Goal: Check status: Check status

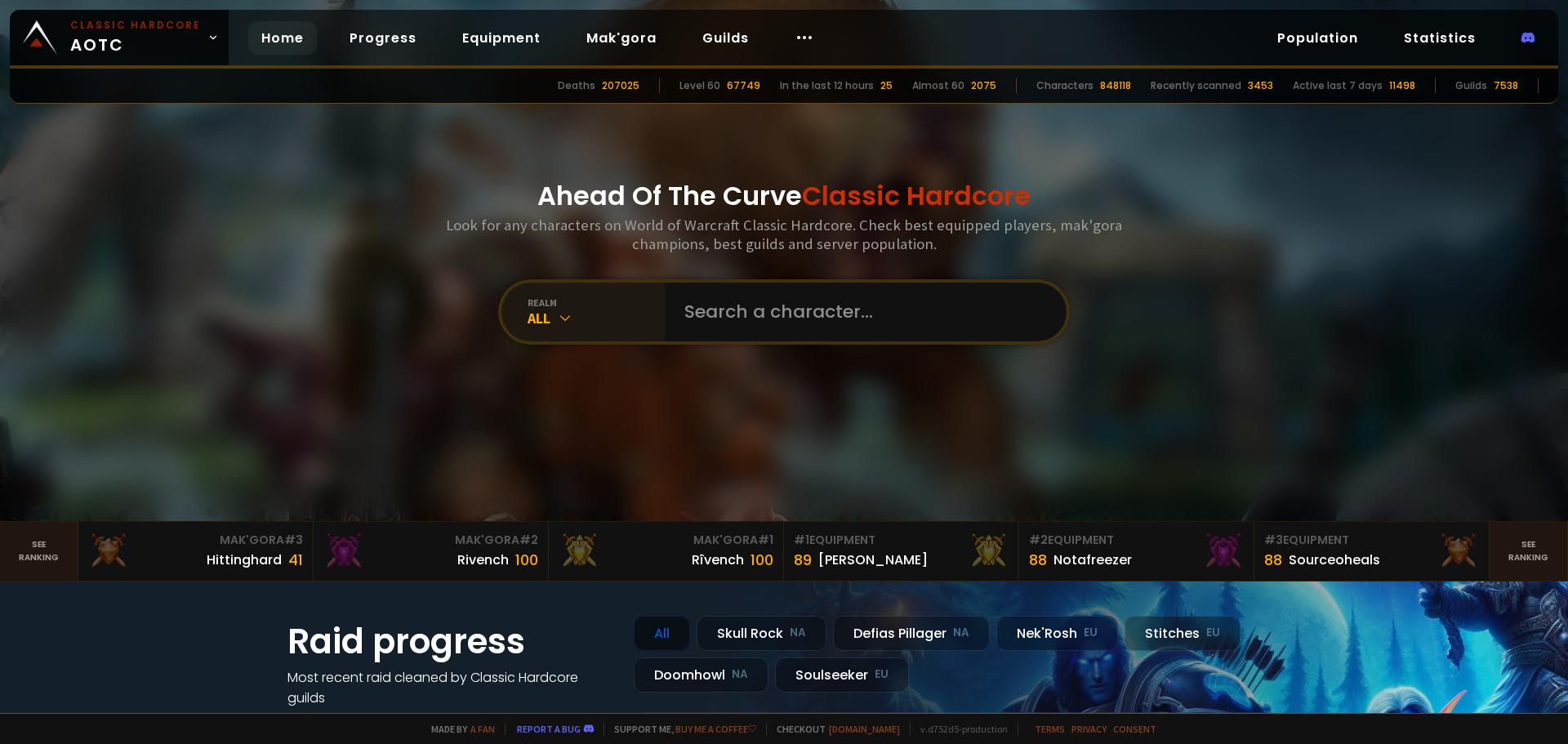
click at [606, 321] on div "All" at bounding box center [596, 318] width 137 height 19
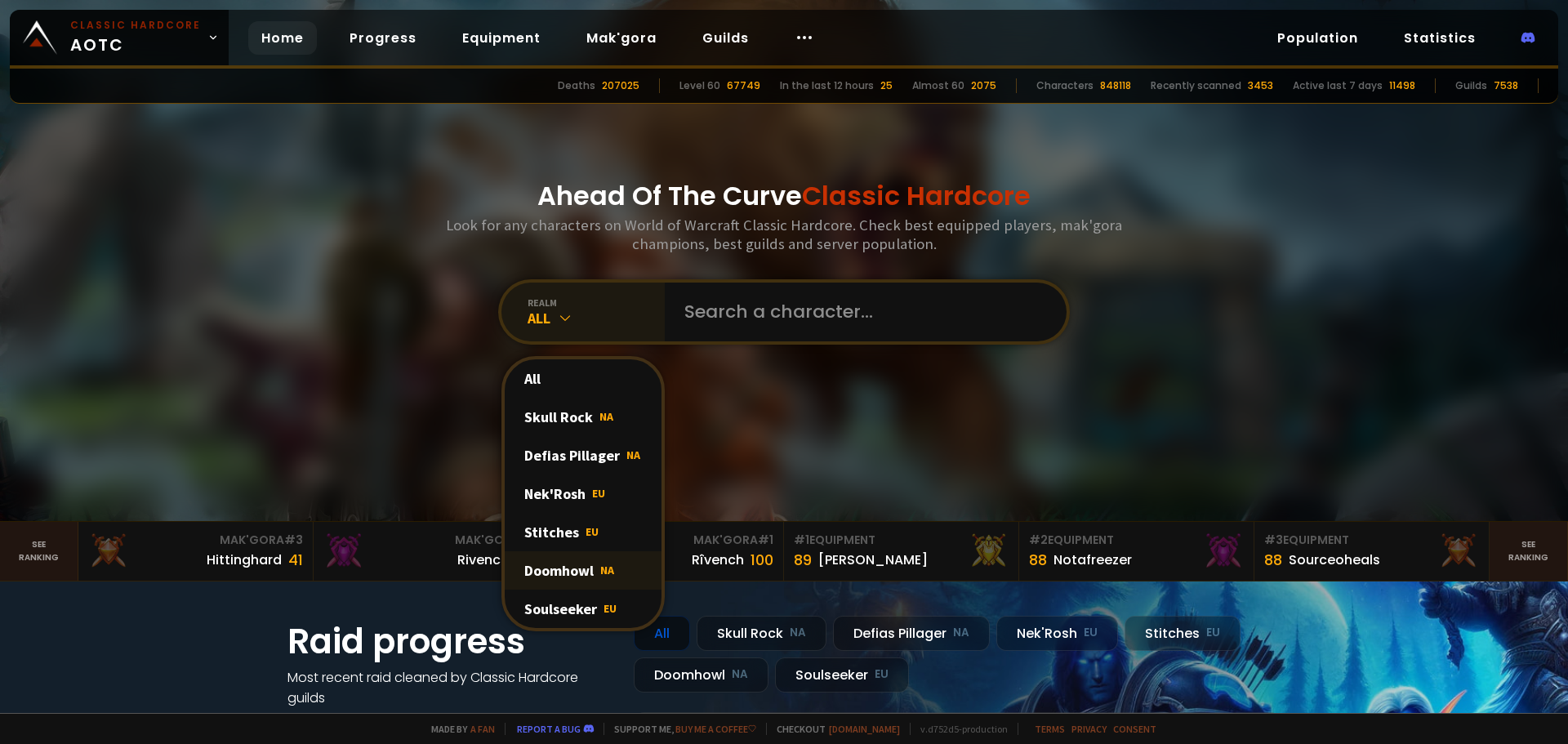
click at [600, 570] on span "NA" at bounding box center [607, 570] width 14 height 15
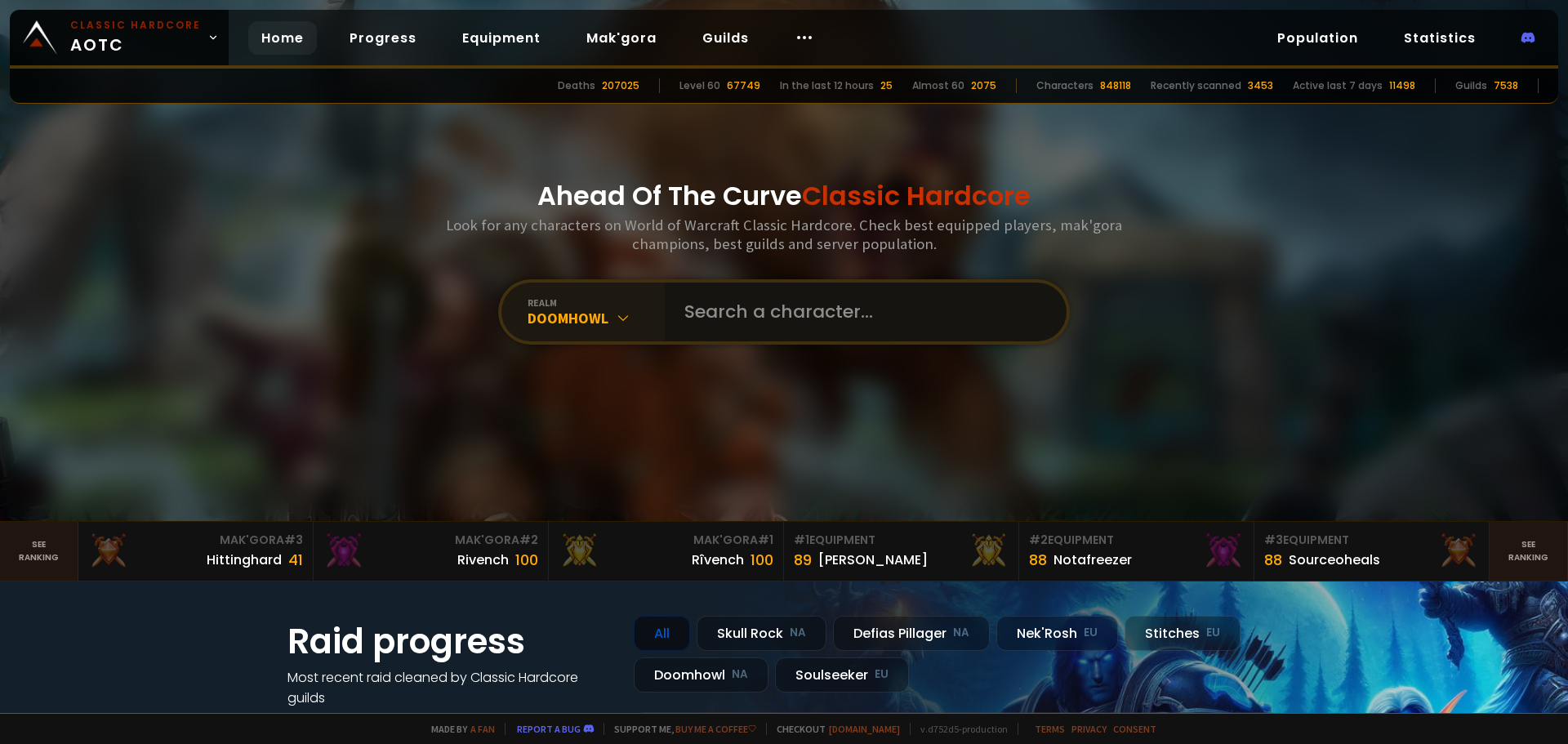
click at [765, 312] on input "text" at bounding box center [861, 312] width 372 height 59
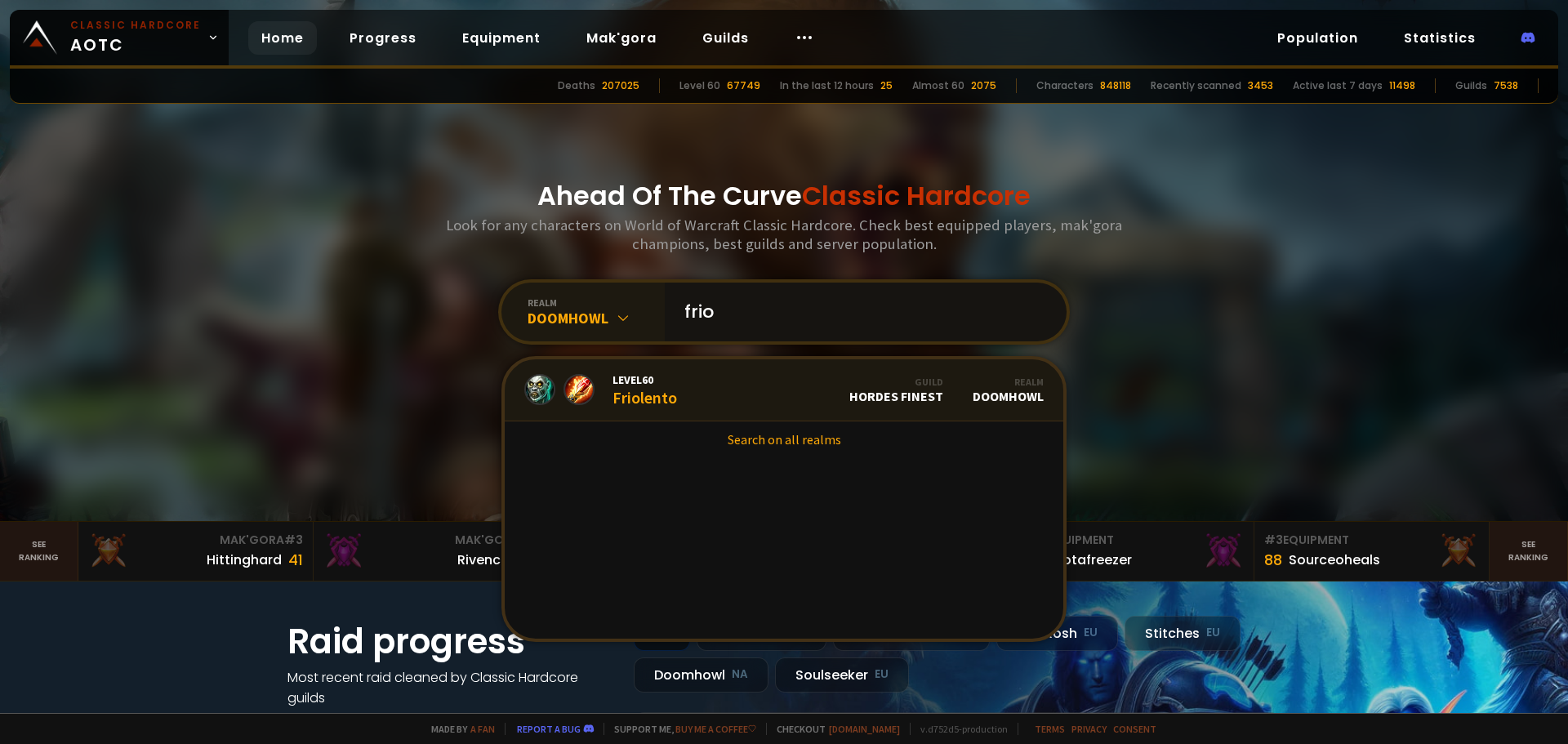
type input "frio"
click at [732, 391] on link "Level 60 Friolento Guild Hordes Finest Realm Doomhowl" at bounding box center [784, 390] width 559 height 62
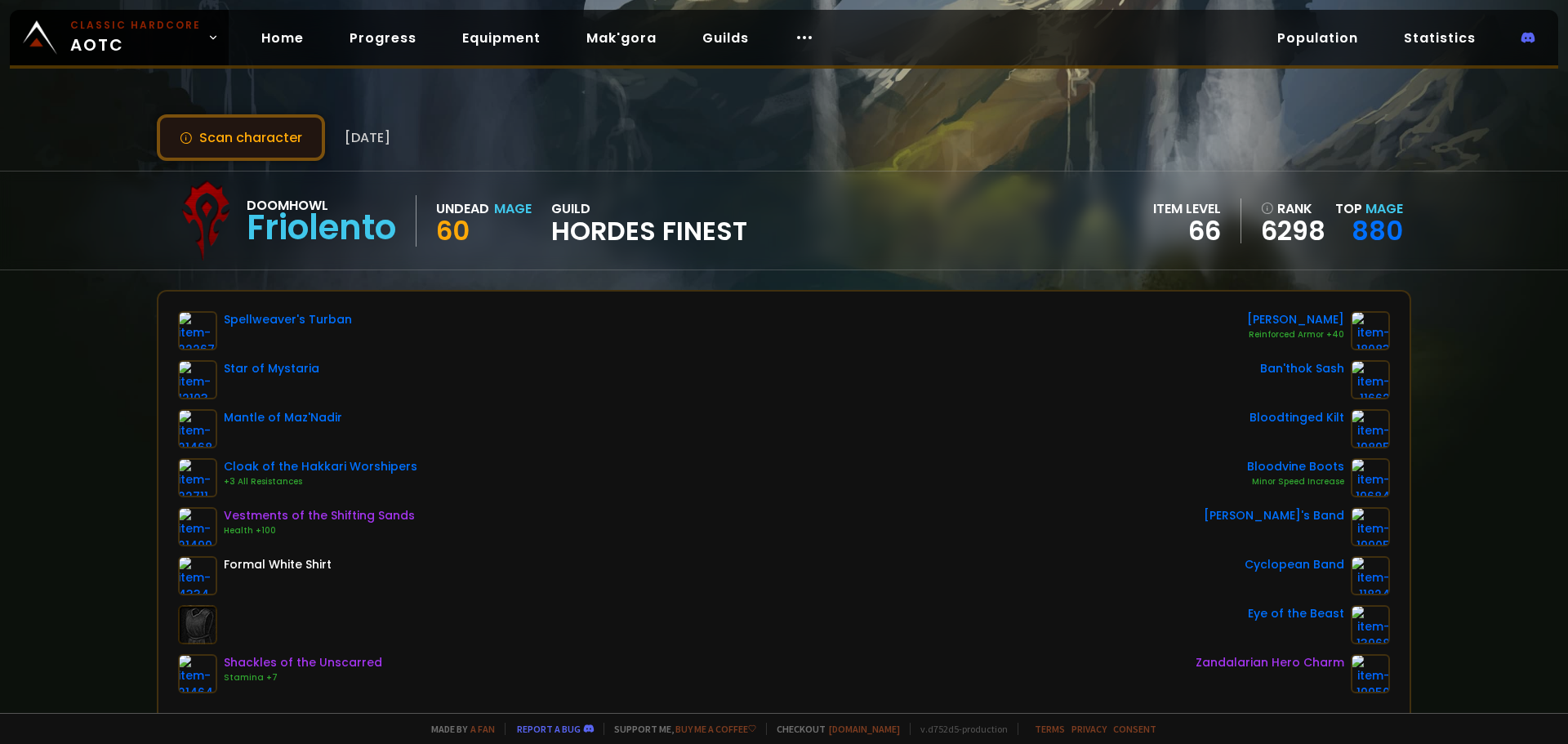
click at [209, 128] on button "Scan character" at bounding box center [241, 137] width 168 height 47
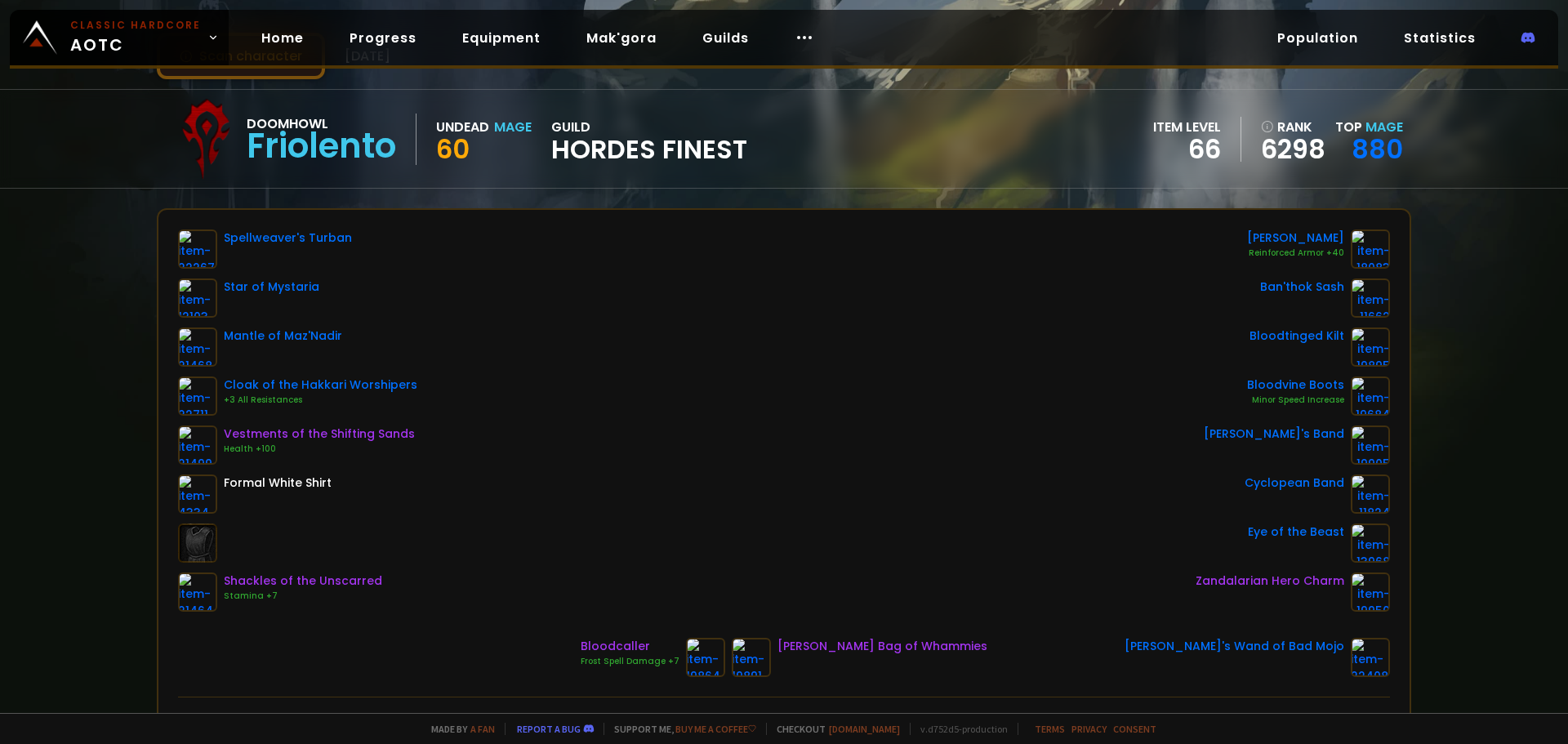
click at [227, 72] on button "Scan character" at bounding box center [241, 56] width 168 height 47
